Goal: Information Seeking & Learning: Find specific fact

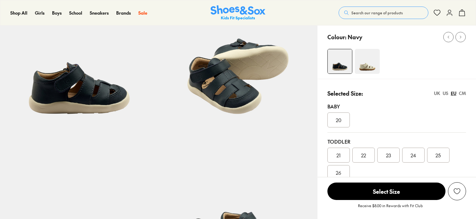
select select "*"
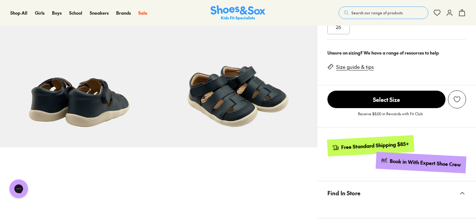
click at [395, 12] on span "Search our range of products" at bounding box center [376, 13] width 51 height 6
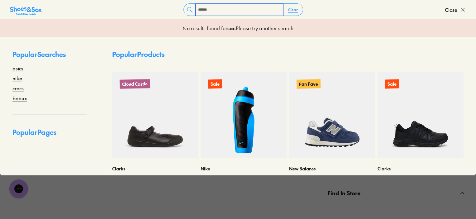
type input "******"
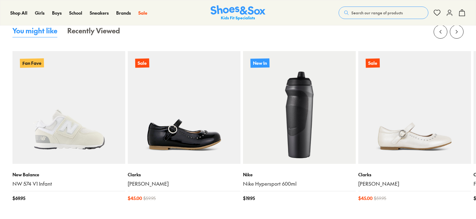
scroll to position [125, 0]
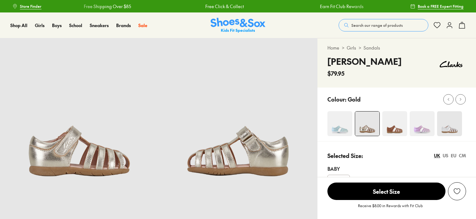
click at [409, 27] on button "Search our range of products" at bounding box center [384, 25] width 90 height 12
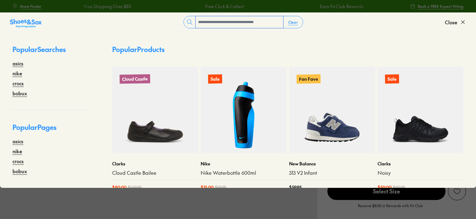
type input "*"
select select "*"
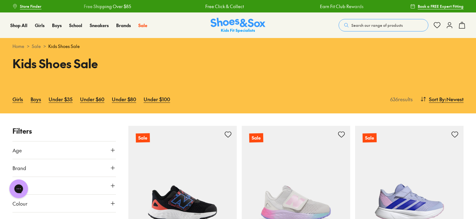
click at [370, 28] on button "Search our range of products" at bounding box center [384, 25] width 90 height 12
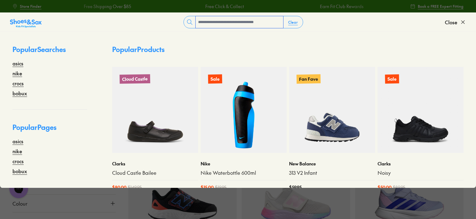
paste input "*"
click at [231, 22] on input "text" at bounding box center [240, 22] width 88 height 12
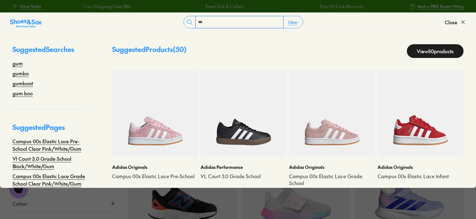
type input "********"
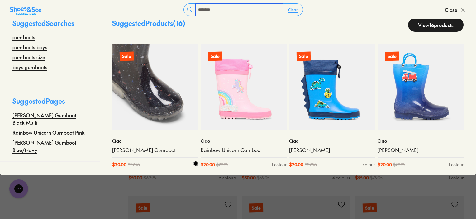
scroll to position [93, 0]
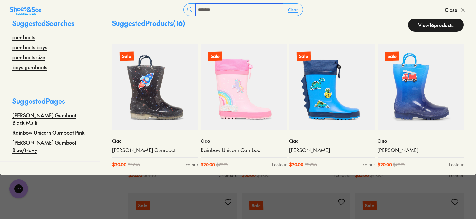
click at [246, 13] on input "********" at bounding box center [240, 10] width 88 height 12
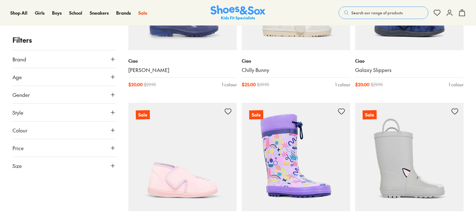
click at [303, 142] on img at bounding box center [296, 157] width 108 height 108
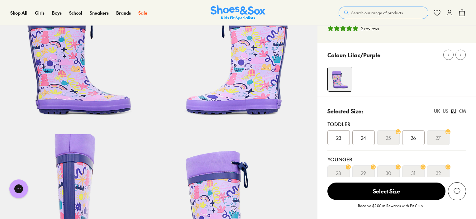
select select "*"
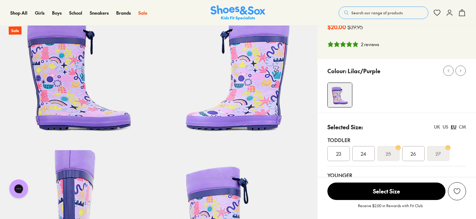
scroll to position [36, 0]
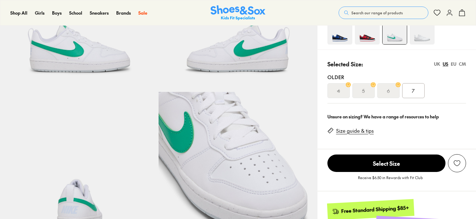
select select "*"
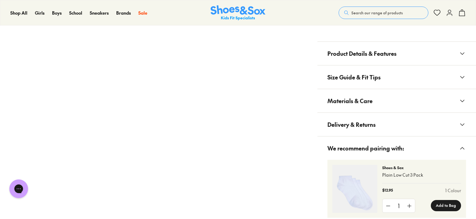
click at [386, 106] on button "Materials & Care" at bounding box center [396, 100] width 159 height 23
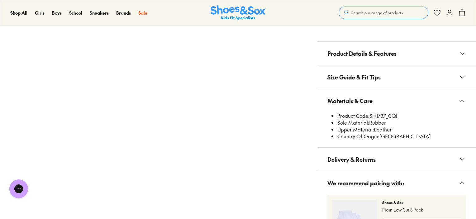
click at [379, 117] on li "Product Code: SNI737_CQI" at bounding box center [401, 115] width 129 height 7
copy li "SNI737_CQI"
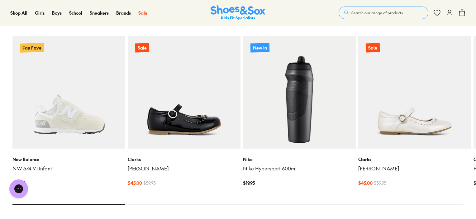
scroll to position [125, 0]
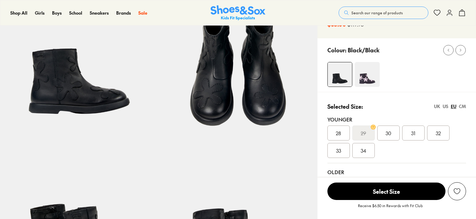
select select "*"
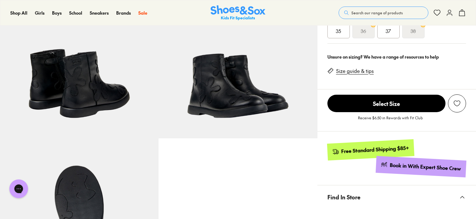
click at [201, 147] on div at bounding box center [158, 59] width 317 height 476
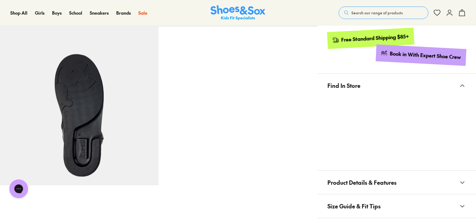
scroll to position [404, 0]
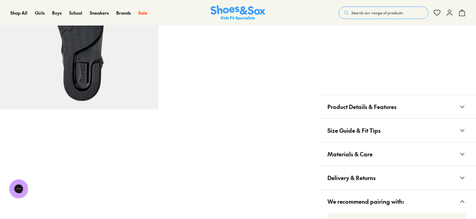
click at [344, 152] on span "Materials & Care" at bounding box center [349, 154] width 45 height 18
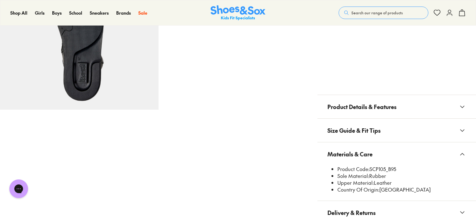
click at [378, 168] on li "Product Code: SCP105_B95" at bounding box center [401, 169] width 129 height 7
click at [388, 168] on li "Product Code: SCP105_B95" at bounding box center [401, 169] width 129 height 7
drag, startPoint x: 388, startPoint y: 168, endPoint x: 400, endPoint y: 168, distance: 12.8
click at [388, 168] on li "Product Code: SCP105_B95" at bounding box center [401, 169] width 129 height 7
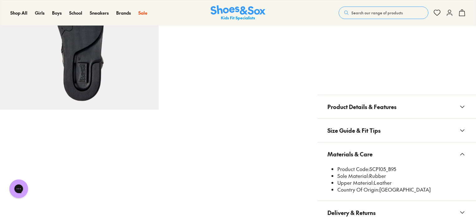
drag, startPoint x: 415, startPoint y: 165, endPoint x: 411, endPoint y: 166, distance: 3.6
click at [415, 166] on li "Product Code: SCP105_B95" at bounding box center [401, 169] width 129 height 7
click at [377, 170] on li "Product Code: SCP105_B95" at bounding box center [401, 169] width 129 height 7
click at [368, 169] on span "Product Code:" at bounding box center [353, 168] width 32 height 7
drag, startPoint x: 370, startPoint y: 168, endPoint x: 385, endPoint y: 169, distance: 15.3
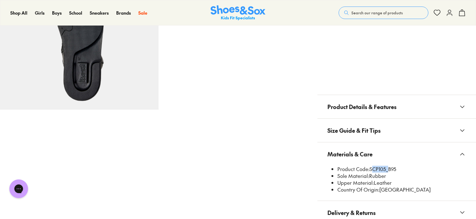
click at [385, 169] on li "Product Code: SCP105_B95" at bounding box center [401, 169] width 129 height 7
copy li "SCP105"
